Goal: Information Seeking & Learning: Learn about a topic

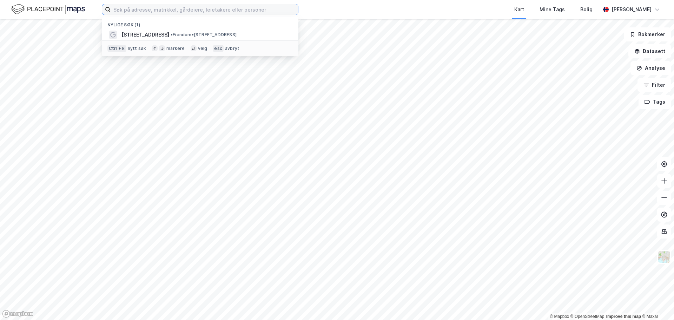
click at [111, 10] on input at bounding box center [204, 9] width 187 height 11
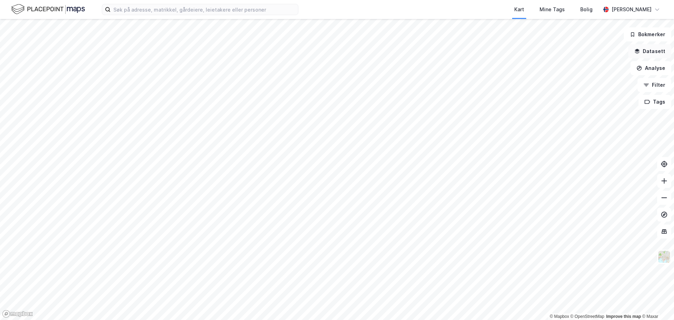
click at [639, 49] on icon "button" at bounding box center [637, 50] width 5 height 3
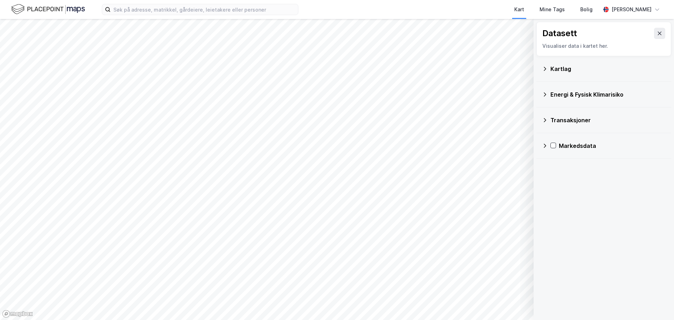
click at [593, 65] on div "Kartlag" at bounding box center [607, 69] width 115 height 8
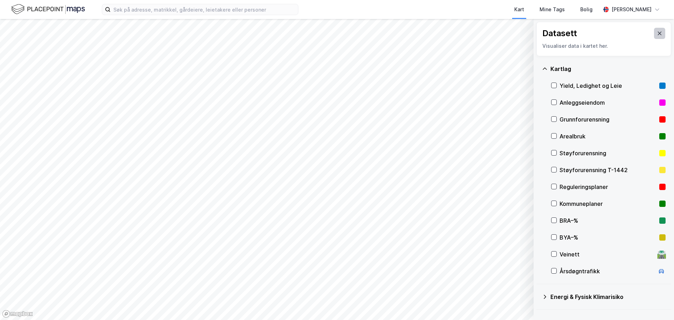
click at [654, 28] on button at bounding box center [659, 33] width 11 height 11
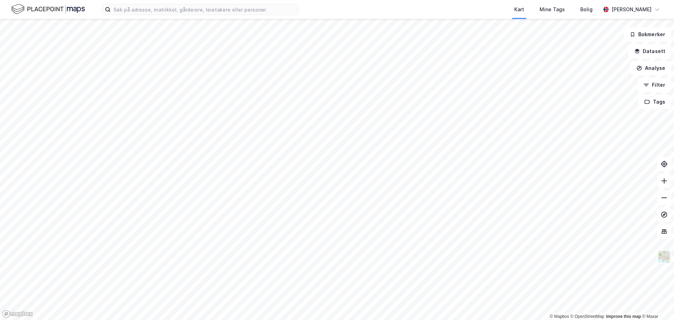
click at [667, 250] on img at bounding box center [663, 256] width 13 height 13
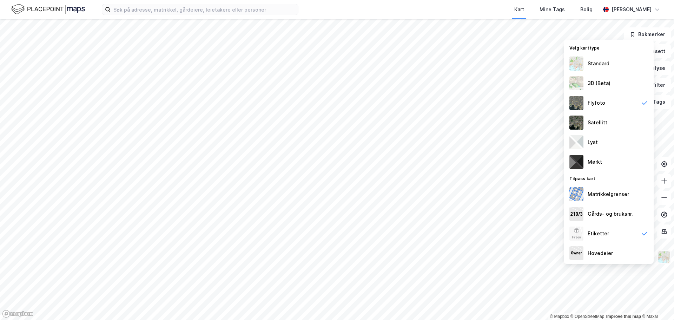
click at [667, 250] on img at bounding box center [663, 256] width 13 height 13
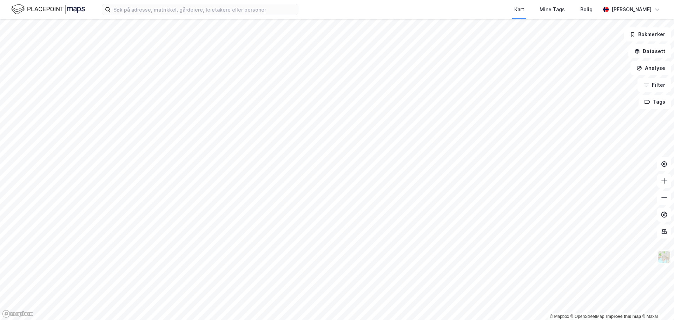
click at [667, 250] on img at bounding box center [663, 256] width 13 height 13
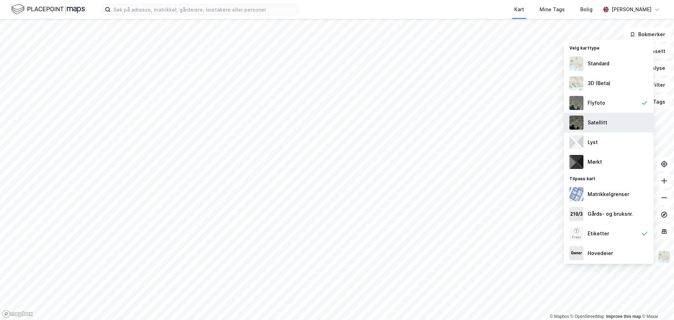
click at [616, 132] on div "Satellitt" at bounding box center [609, 123] width 90 height 20
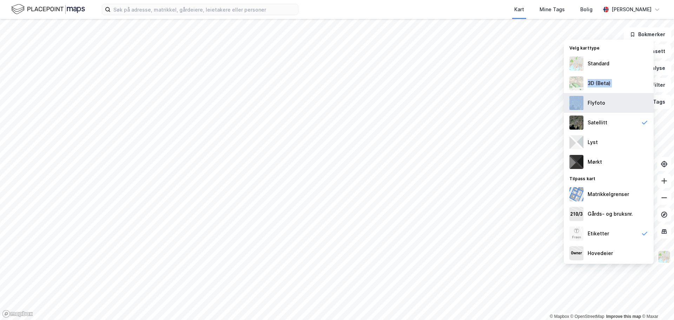
drag, startPoint x: 610, startPoint y: 108, endPoint x: 609, endPoint y: 114, distance: 5.3
click at [609, 114] on div "Velg karttype Standard 3D (Beta) Flyfoto Satellitt Lyst Mørkt Tilpass kart Matr…" at bounding box center [609, 152] width 90 height 224
click at [605, 107] on div "Flyfoto" at bounding box center [596, 103] width 18 height 8
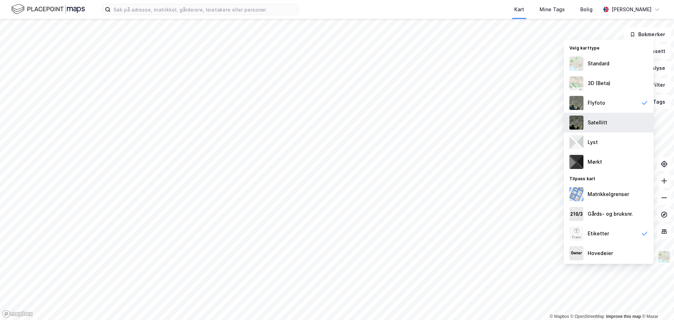
click at [607, 127] on div "Satellitt" at bounding box center [597, 122] width 20 height 8
click at [615, 93] on div "3D (Beta)" at bounding box center [609, 83] width 90 height 20
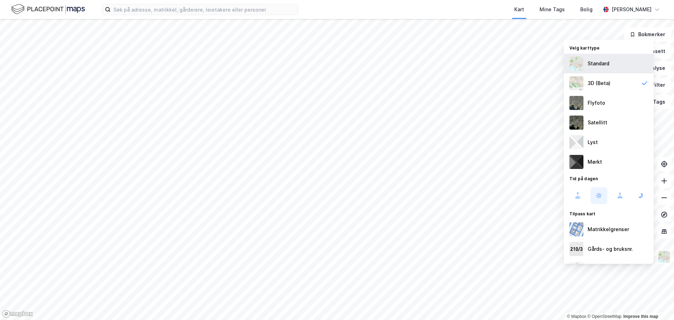
click at [612, 56] on div "Standard" at bounding box center [609, 64] width 90 height 20
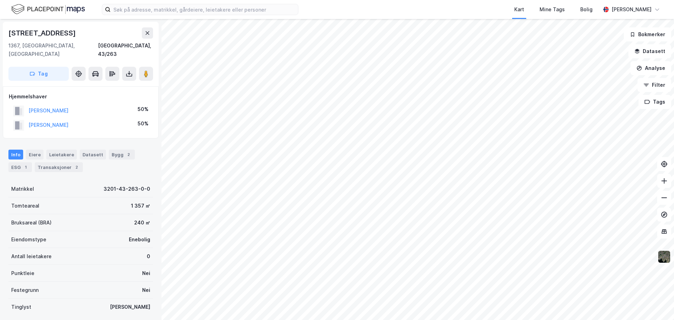
click at [667, 250] on img at bounding box center [663, 256] width 13 height 13
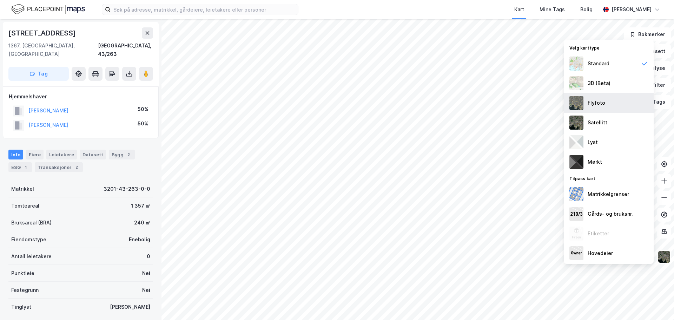
click at [605, 107] on div "Flyfoto" at bounding box center [596, 103] width 18 height 8
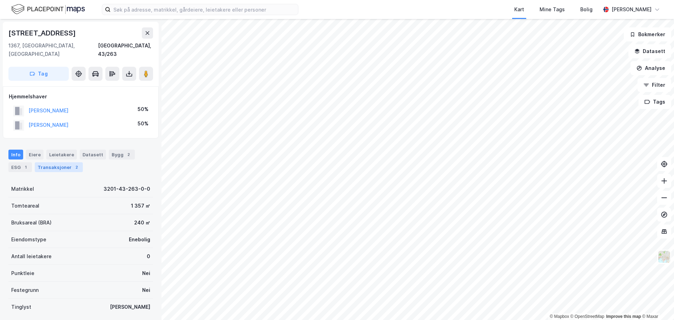
click at [42, 162] on div "Transaksjoner 2" at bounding box center [59, 167] width 48 height 10
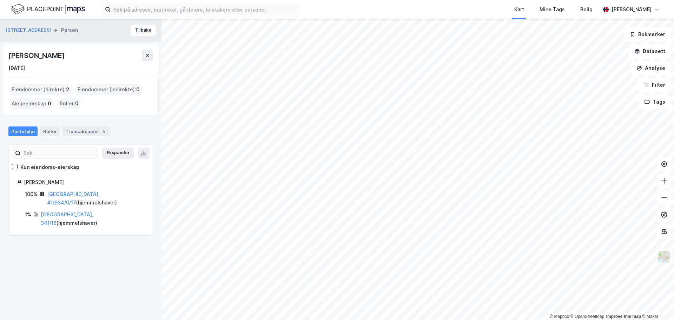
click at [25, 84] on div "Eiendommer (direkte) : 2" at bounding box center [40, 89] width 63 height 11
click at [49, 211] on link "Bærum, 341/16" at bounding box center [67, 218] width 53 height 14
